Goal: Navigation & Orientation: Find specific page/section

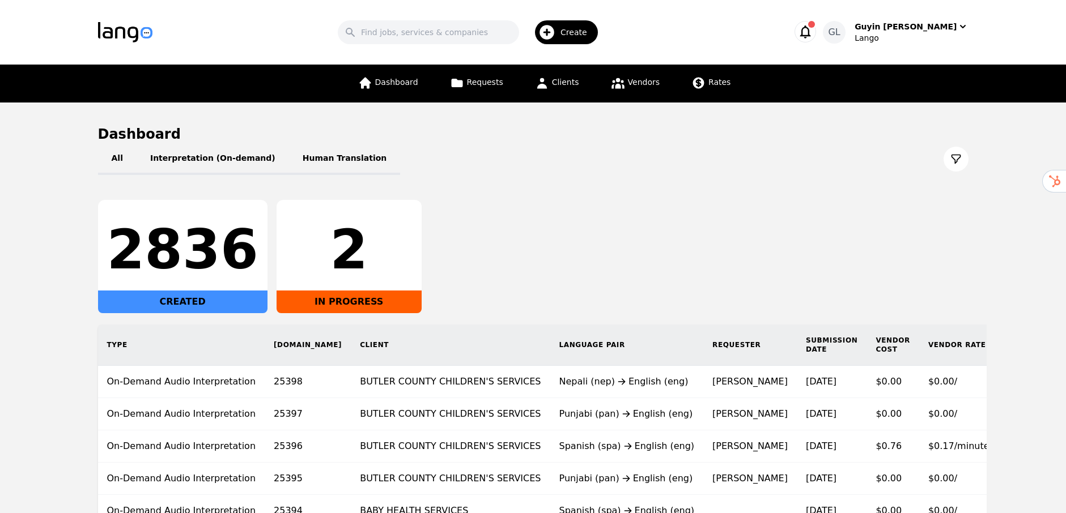
click at [595, 32] on span "Create" at bounding box center [577, 32] width 35 height 11
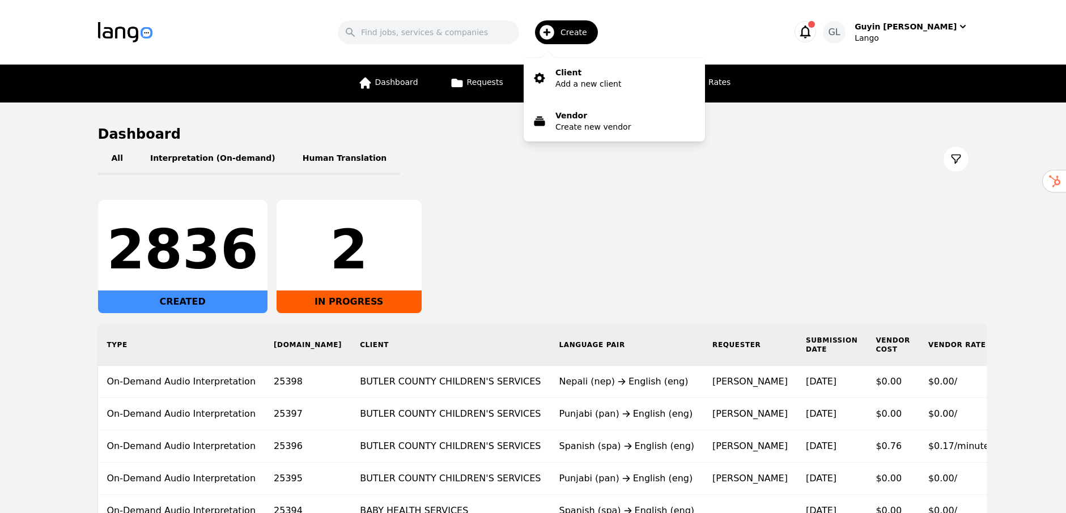
click at [430, 131] on h1 "Dashboard" at bounding box center [533, 134] width 870 height 18
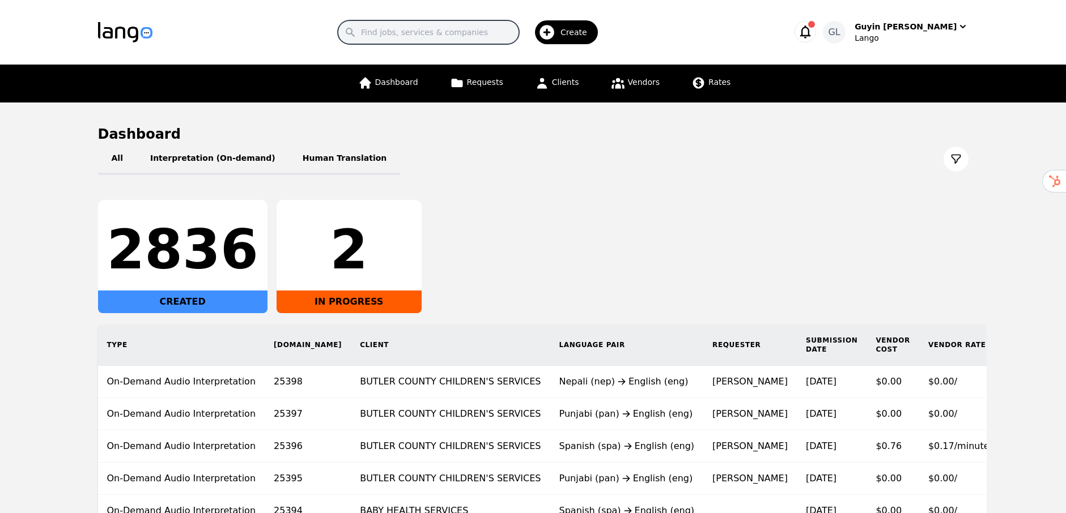
click at [462, 36] on input "Search" at bounding box center [428, 32] width 181 height 24
click at [609, 166] on div "All Interpretation (On-demand) Human Translation" at bounding box center [533, 159] width 870 height 32
click at [117, 160] on button "All" at bounding box center [117, 159] width 39 height 32
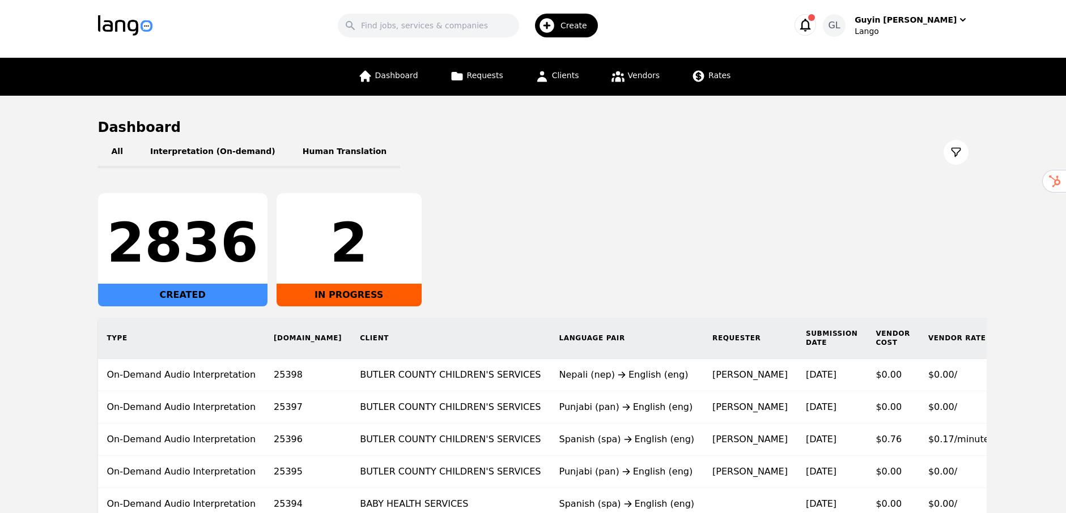
scroll to position [113, 0]
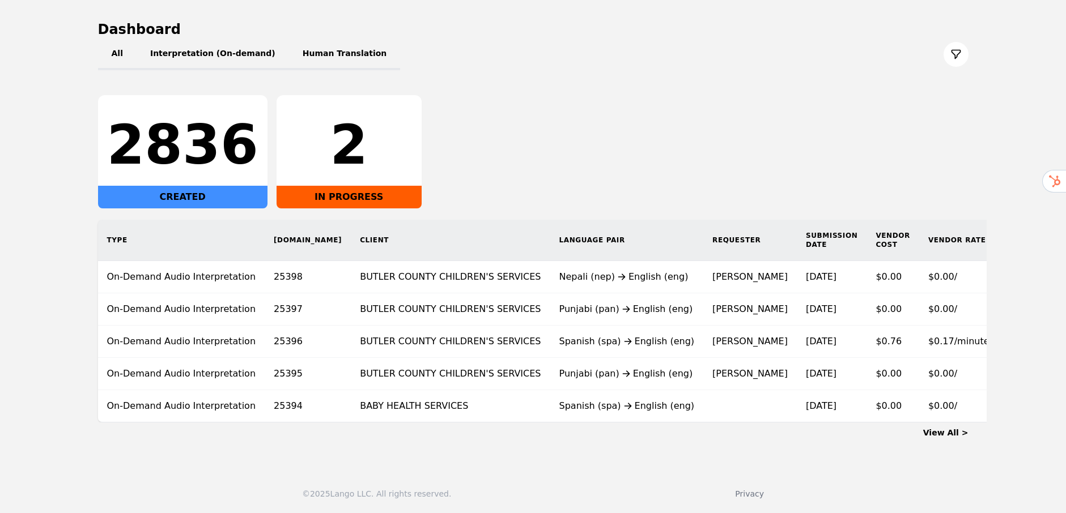
click at [964, 430] on link "View All >" at bounding box center [945, 432] width 45 height 9
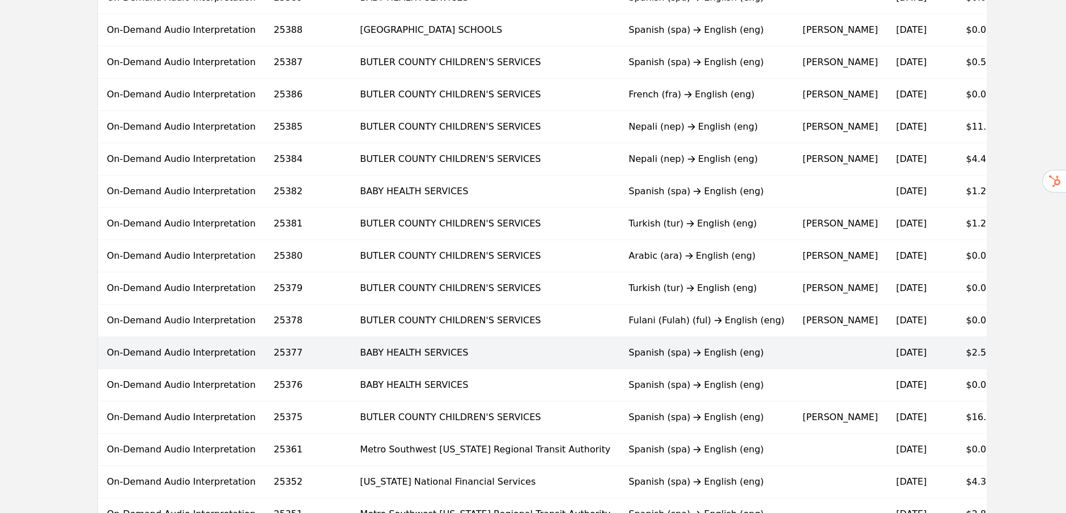
scroll to position [615, 0]
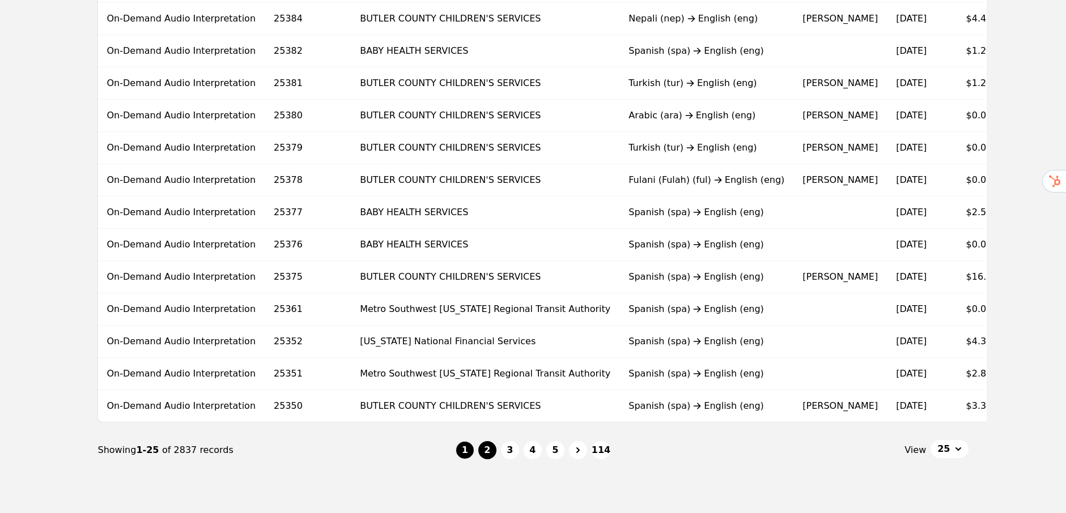
click at [494, 460] on button "2" at bounding box center [487, 450] width 18 height 18
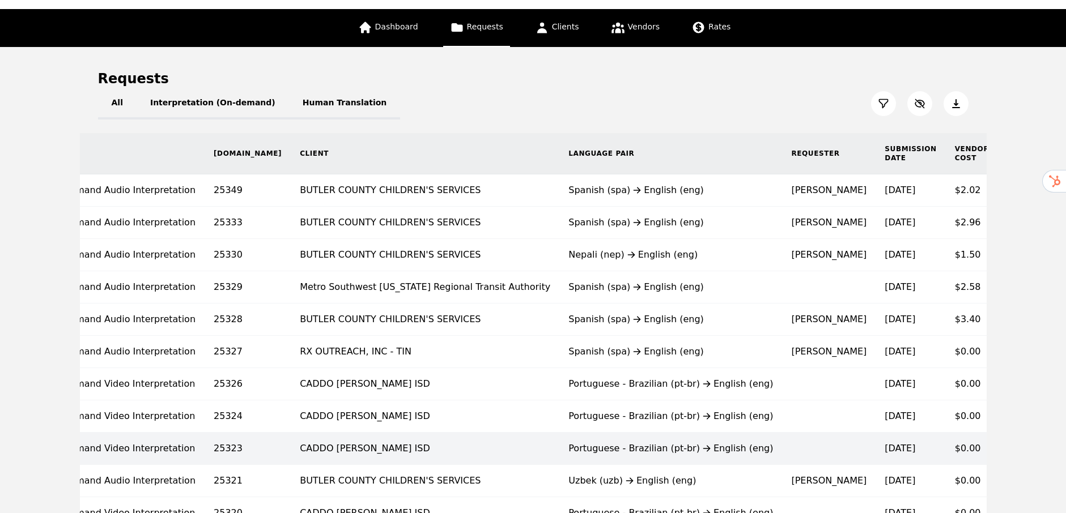
scroll to position [168, 0]
